Goal: Task Accomplishment & Management: Complete application form

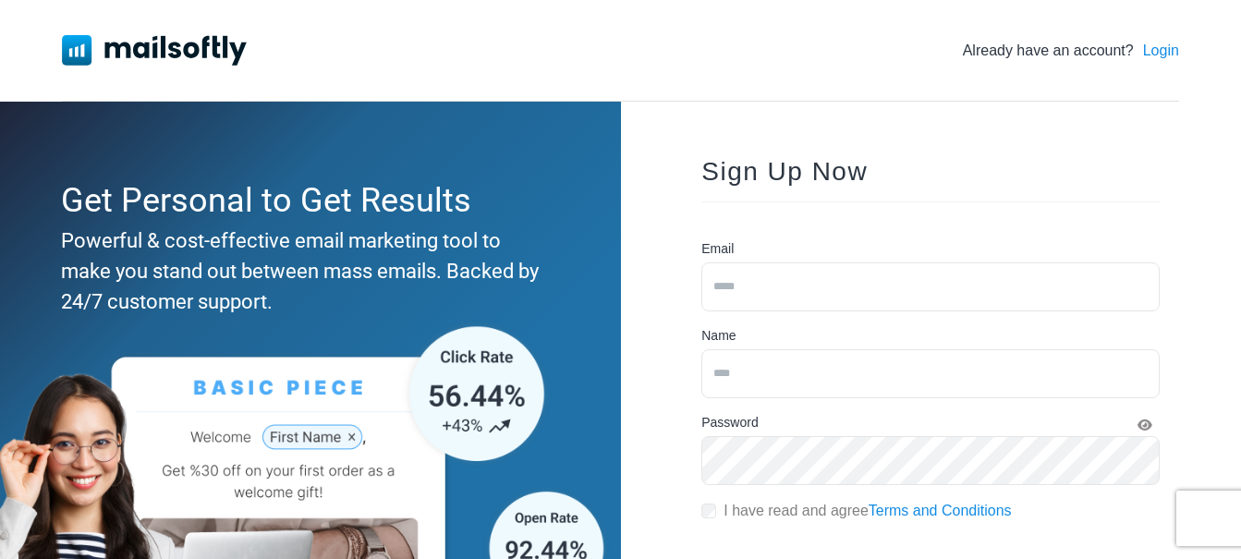
click at [755, 268] on input "email" at bounding box center [931, 287] width 458 height 49
type input "**********"
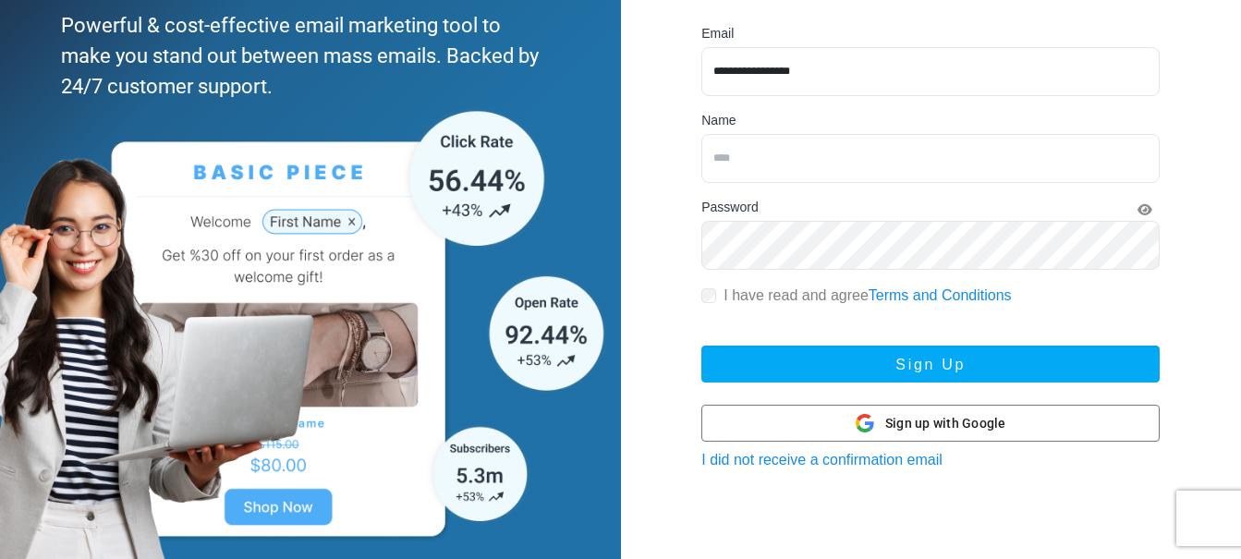
scroll to position [231, 0]
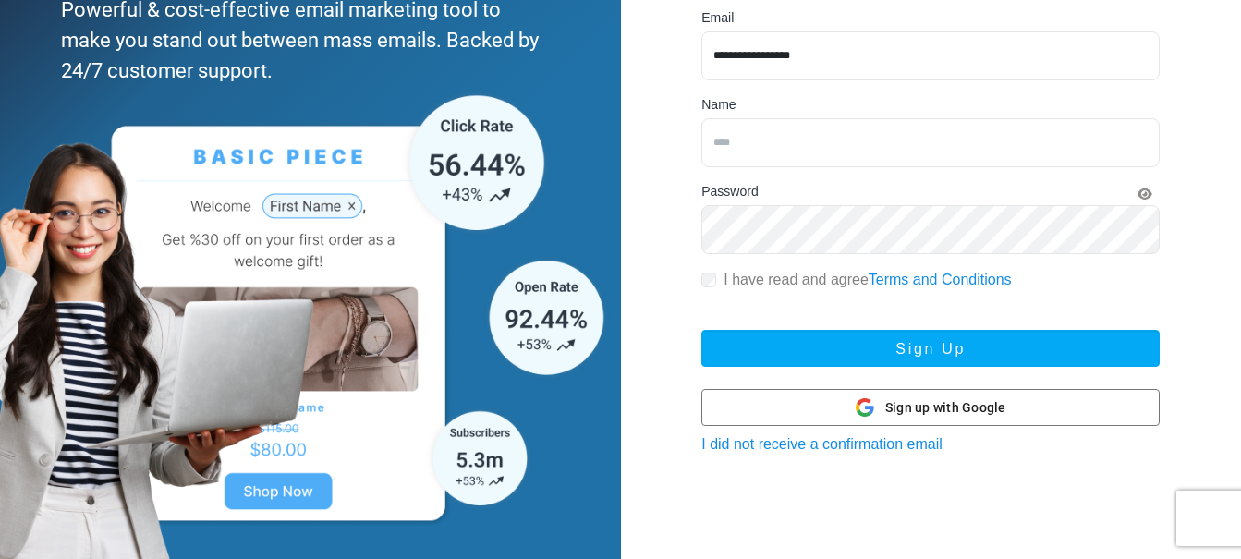
click at [813, 163] on input "text" at bounding box center [931, 142] width 458 height 49
click at [804, 134] on input "text" at bounding box center [931, 142] width 458 height 49
click at [875, 407] on div "Sign up with Google Sign up with Google" at bounding box center [931, 407] width 151 height 35
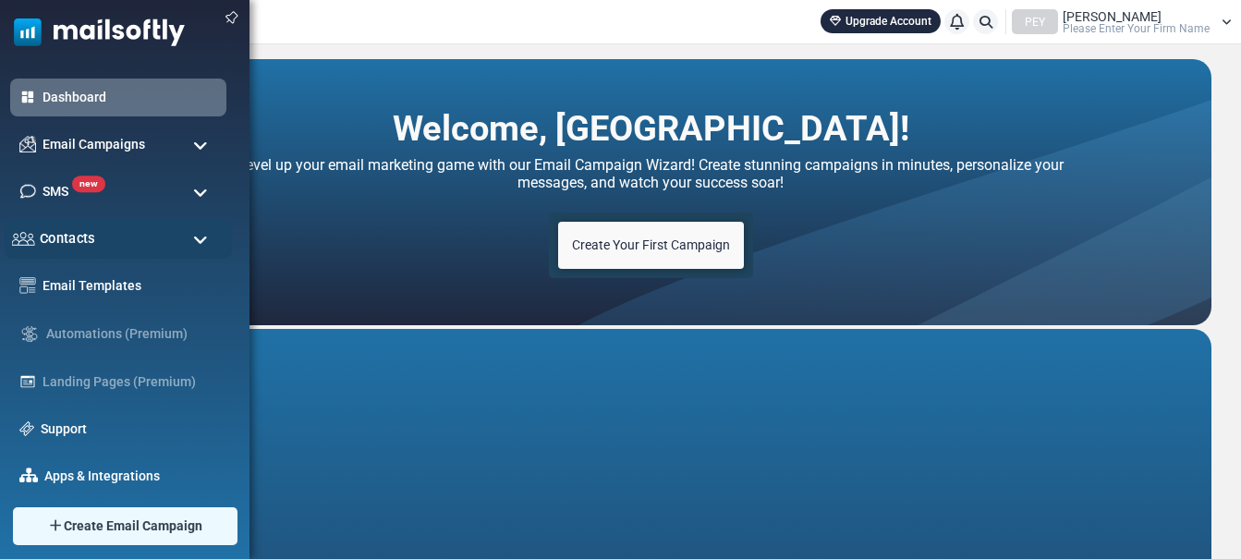
click at [115, 238] on div "Contacts" at bounding box center [118, 239] width 227 height 40
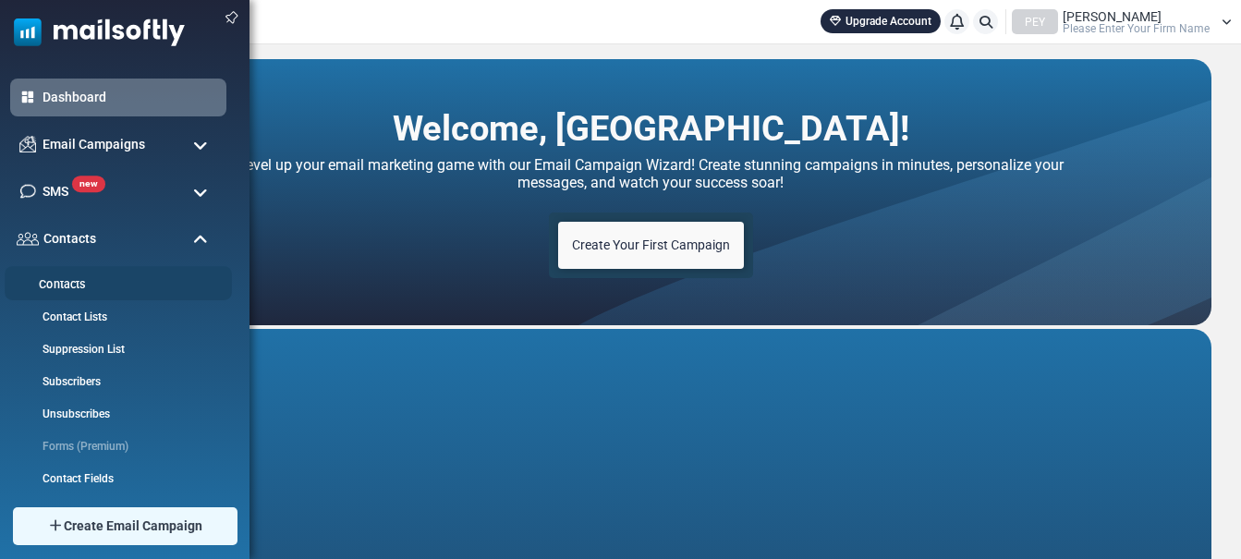
click at [72, 287] on link "Contacts" at bounding box center [116, 285] width 222 height 18
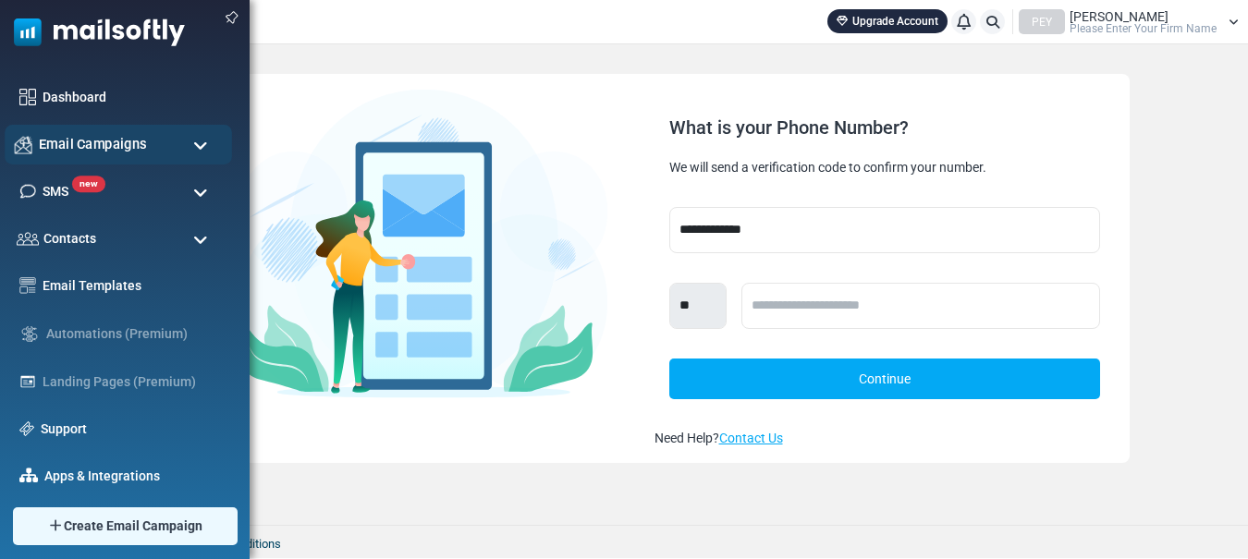
click at [188, 141] on div "Email Campaigns" at bounding box center [118, 145] width 227 height 40
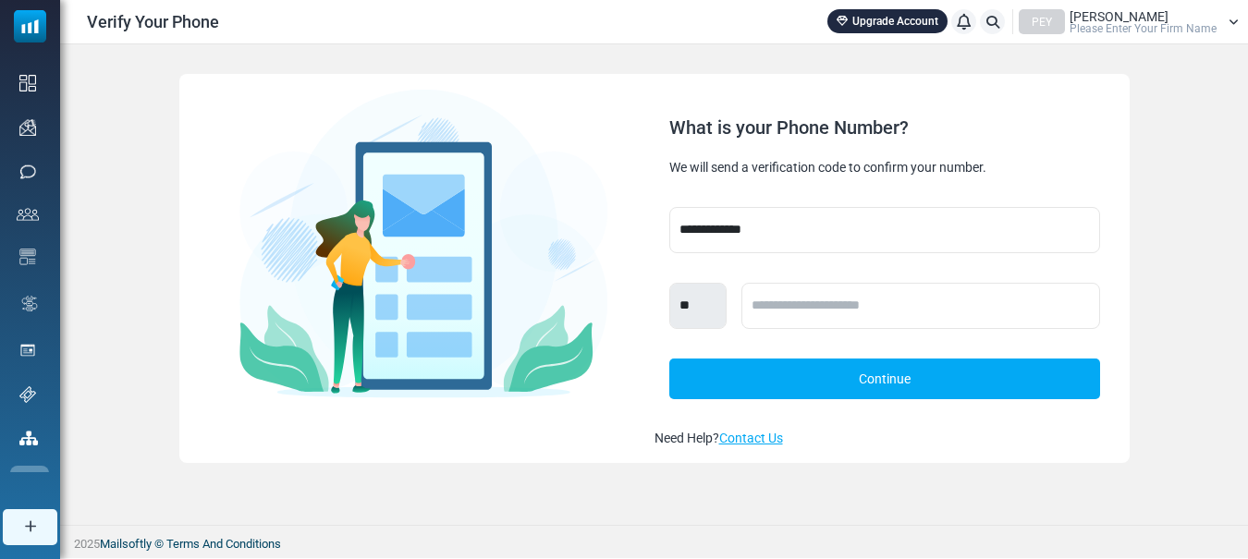
click at [917, 17] on link "Upgrade Account" at bounding box center [887, 21] width 120 height 24
